Goal: Task Accomplishment & Management: Use online tool/utility

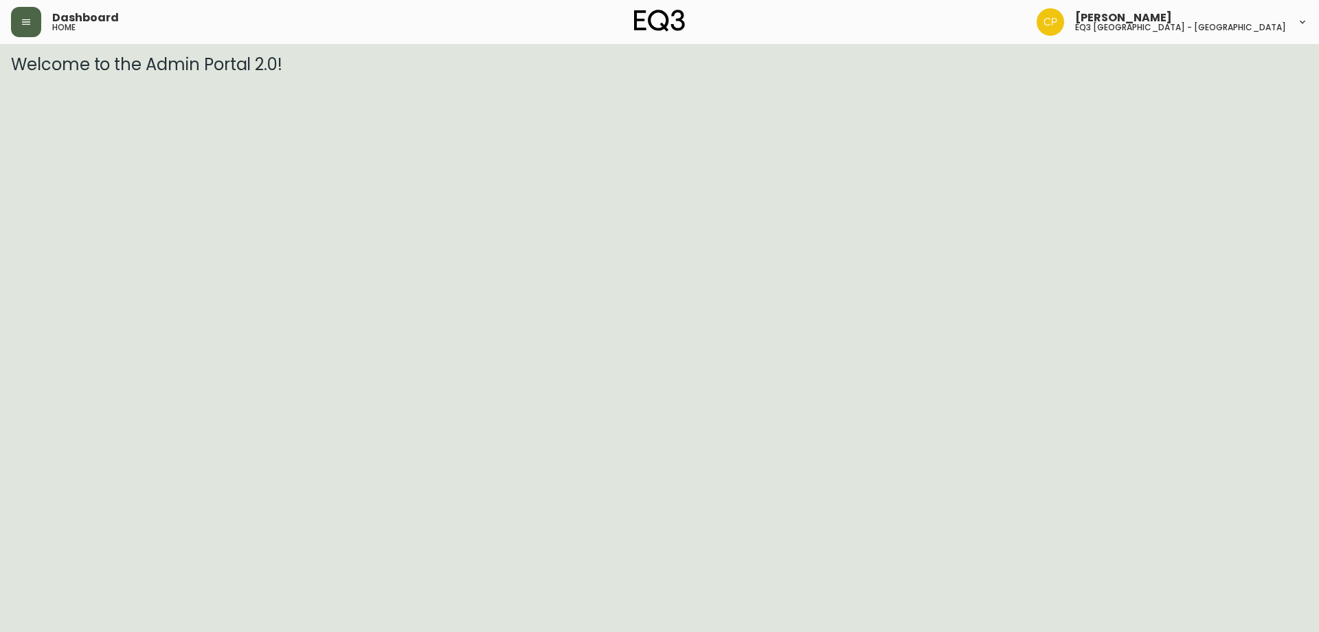
click at [25, 31] on button "button" at bounding box center [26, 22] width 30 height 30
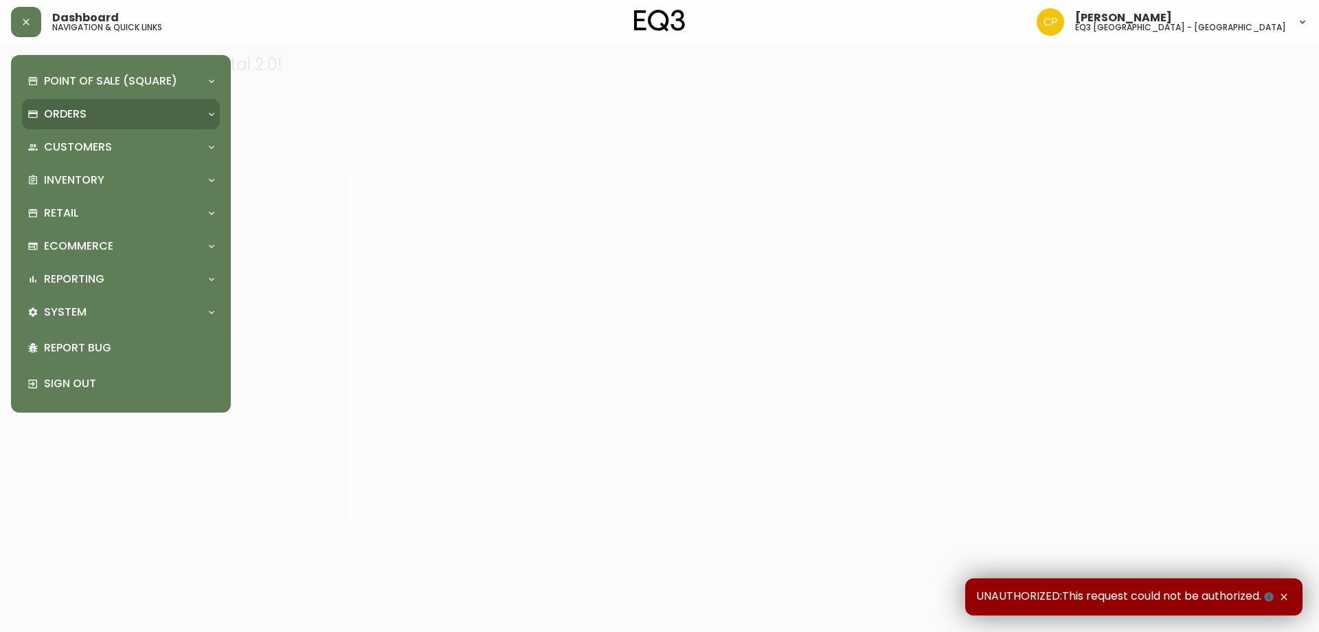
click at [93, 116] on div "Orders" at bounding box center [113, 114] width 173 height 15
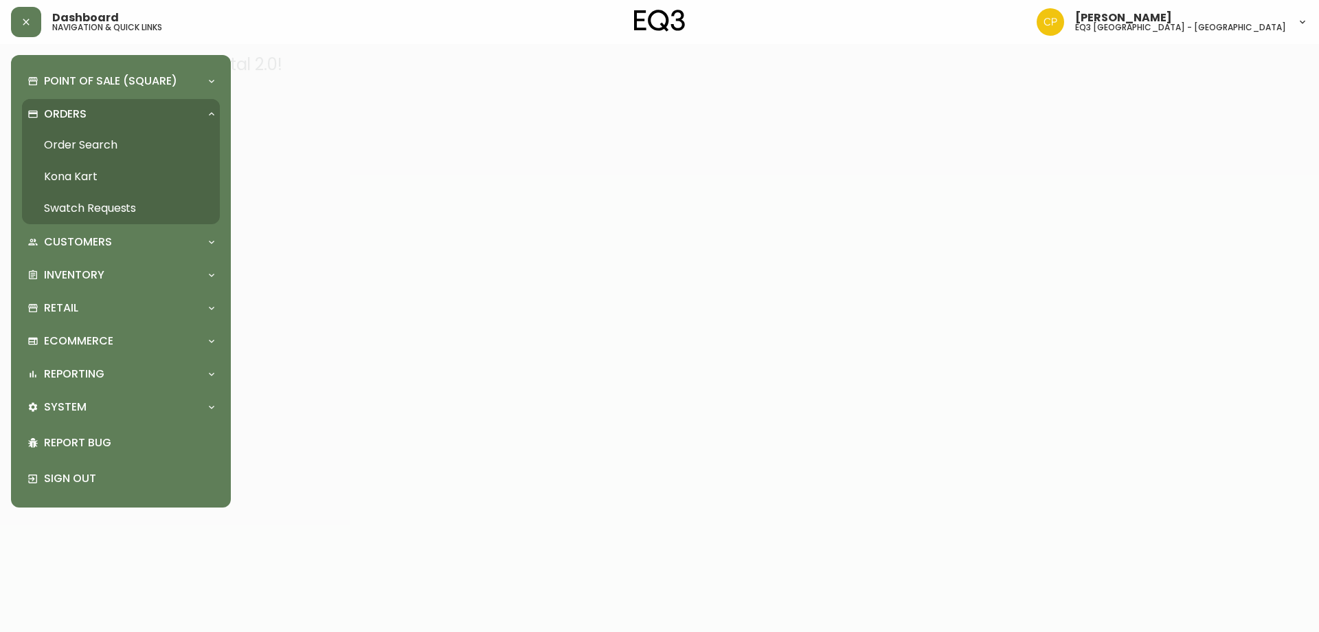
click at [93, 116] on div "Orders" at bounding box center [113, 114] width 173 height 15
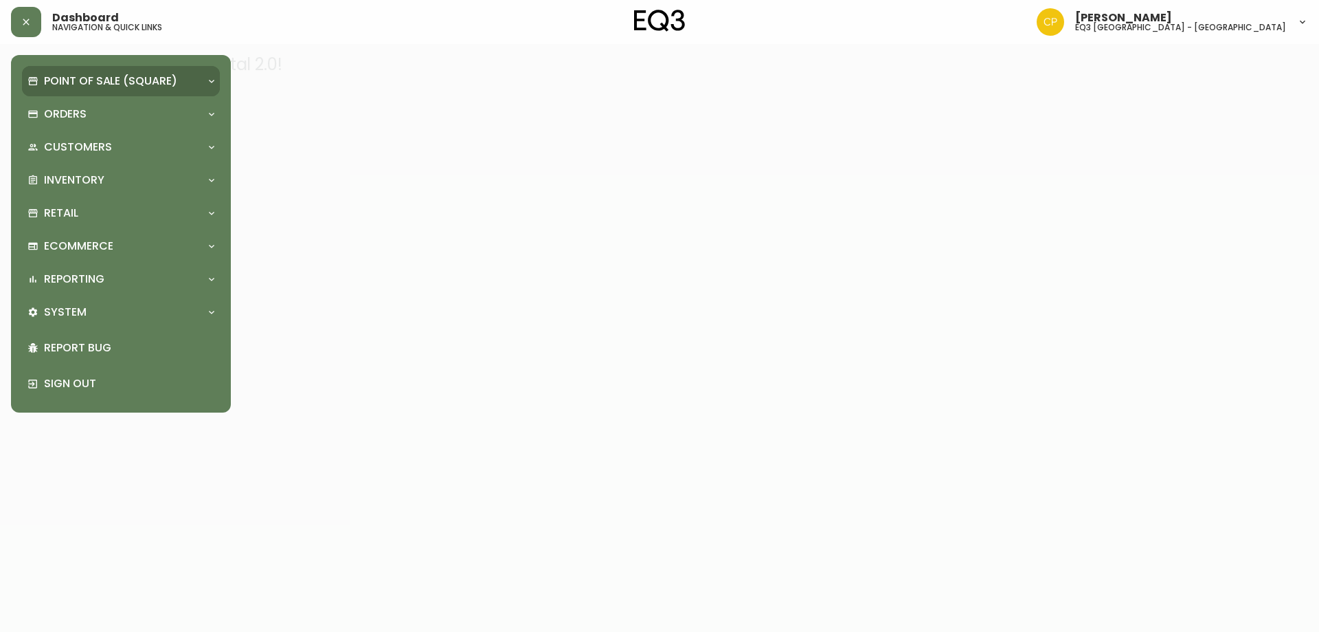
click at [107, 86] on p "Point of Sale (Square)" at bounding box center [110, 81] width 133 height 15
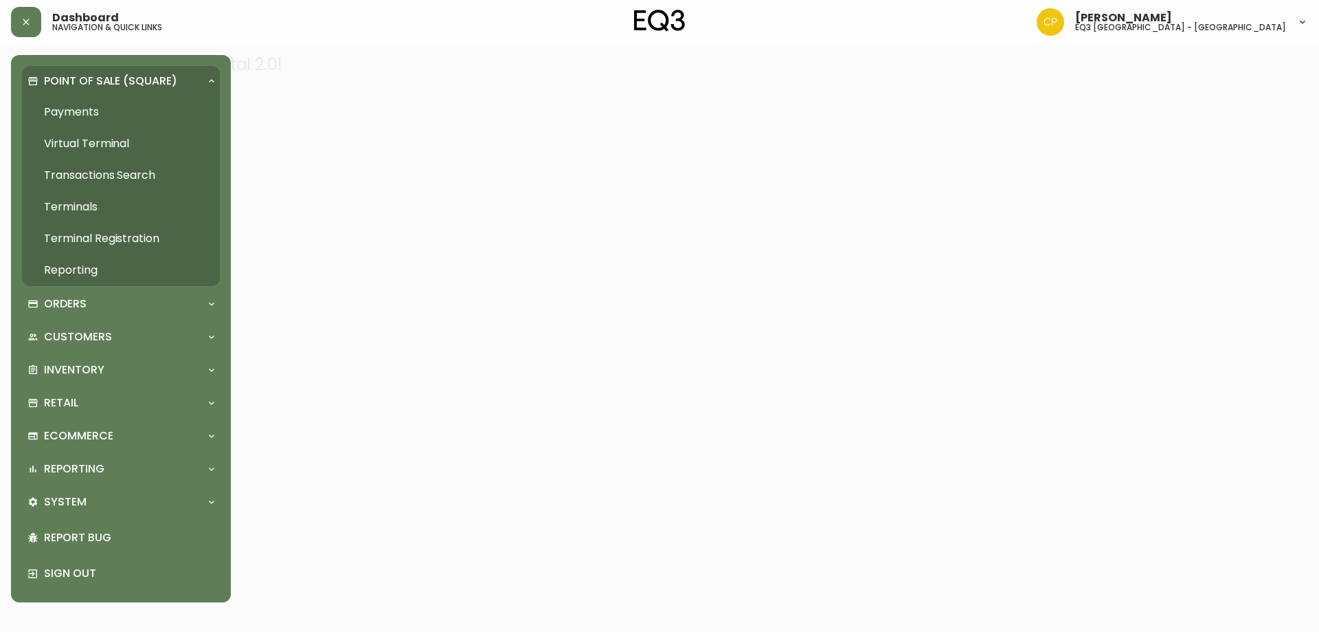
click at [135, 75] on p "Point of Sale (Square)" at bounding box center [110, 81] width 133 height 15
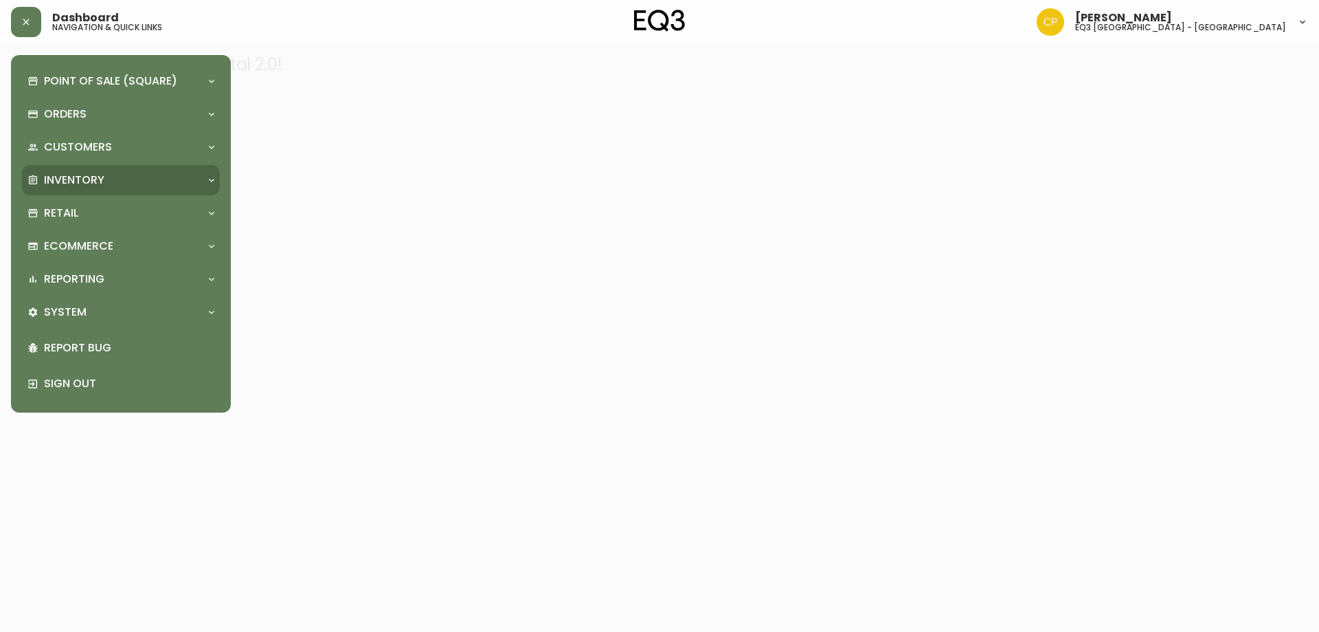
click at [118, 169] on div "Inventory" at bounding box center [121, 180] width 198 height 30
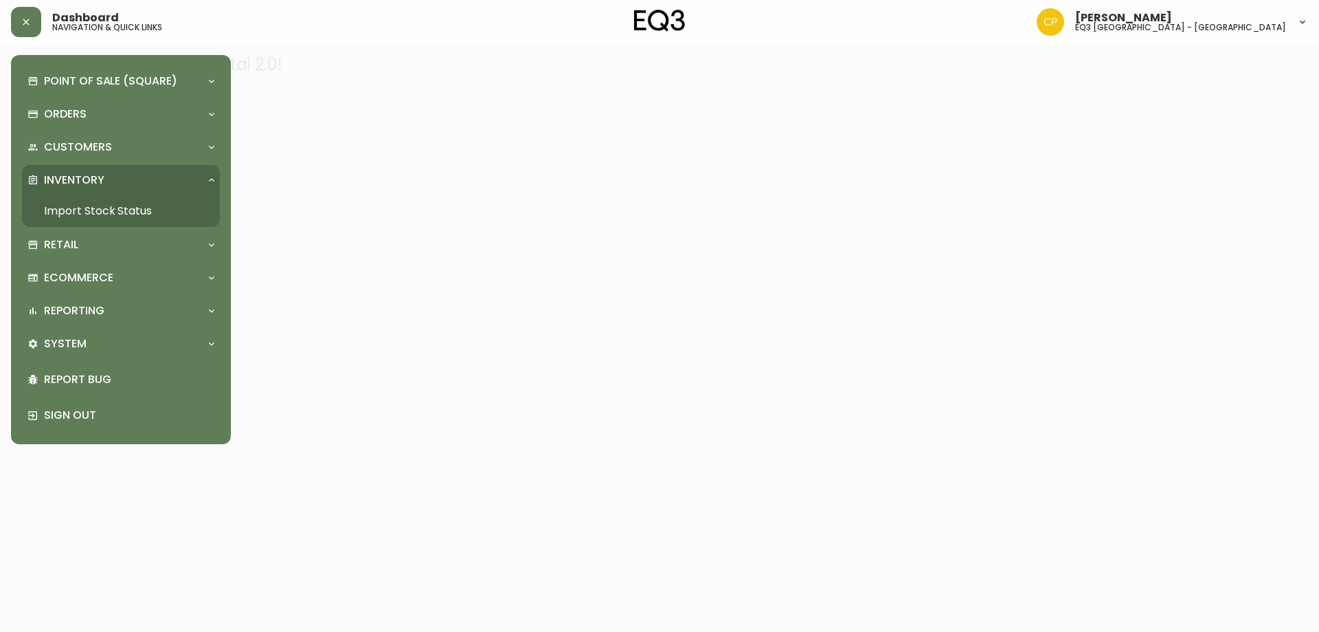
click at [124, 207] on link "Import Stock Status" at bounding box center [121, 211] width 198 height 32
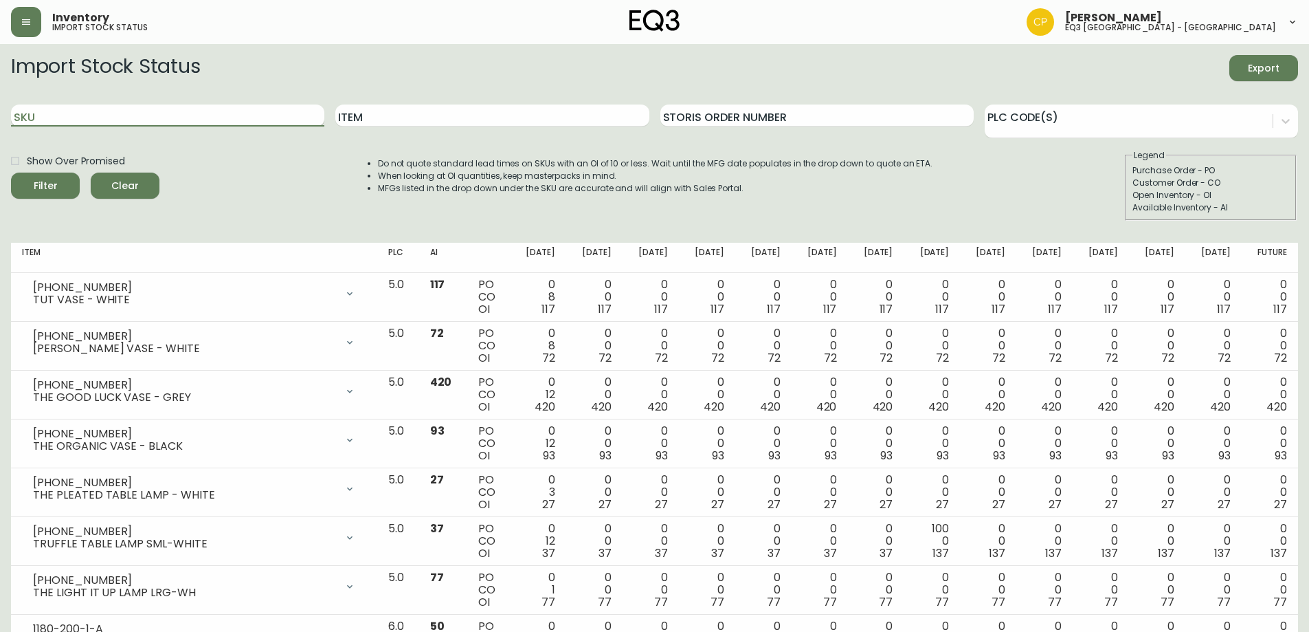
click at [250, 107] on input "SKU" at bounding box center [167, 115] width 313 height 22
paste input "3350-2508-9VL"
type input "3350-2508-9VL"
click at [11, 172] on button "Filter" at bounding box center [45, 185] width 69 height 26
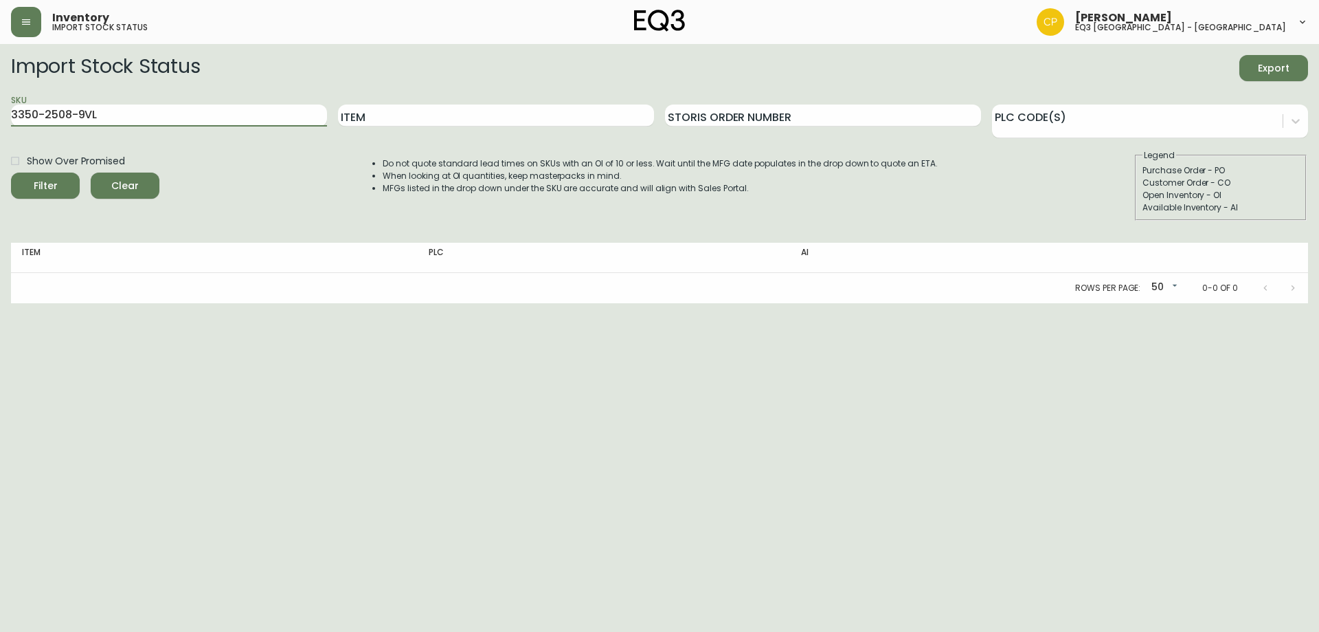
drag, startPoint x: 241, startPoint y: 118, endPoint x: 0, endPoint y: 104, distance: 240.9
click at [0, 104] on main "Import Stock Status Export SKU 3350-2508-9VL Item Storis Order Number PLC Code(…" at bounding box center [659, 173] width 1319 height 259
